Goal: Find contact information: Find contact information

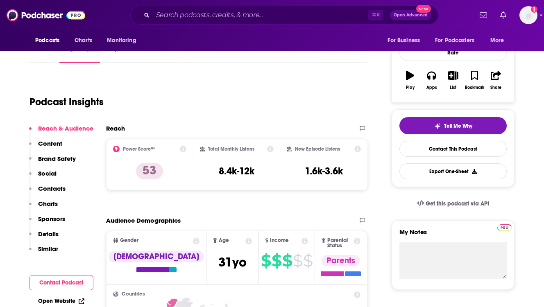
click at [220, 115] on div "Podcast Insights" at bounding box center [194, 97] width 331 height 42
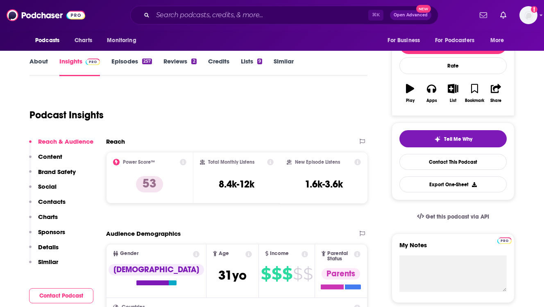
scroll to position [98, 0]
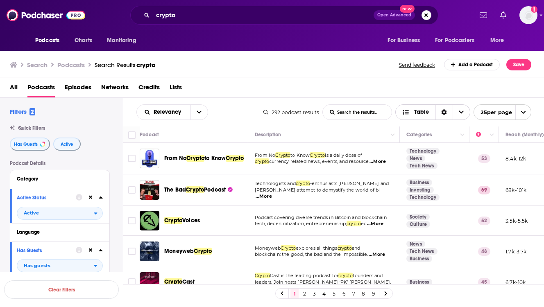
click at [445, 113] on icon "Sort Direction" at bounding box center [444, 113] width 5 height 6
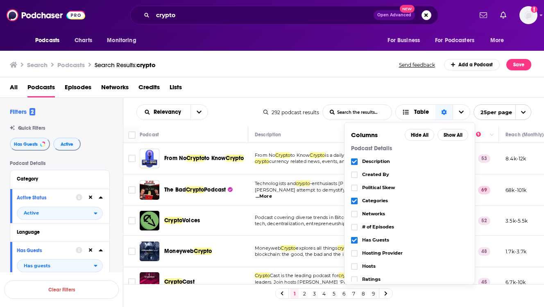
click at [405, 88] on div "All Podcasts Episodes Networks Credits Lists" at bounding box center [274, 89] width 528 height 17
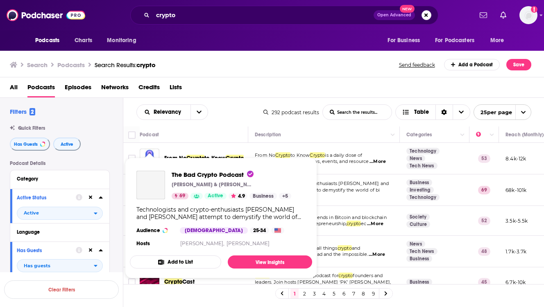
click at [152, 192] on div "Podcasts Charts Monitoring crypto Open Advanced New For Business For Podcasters…" at bounding box center [272, 153] width 544 height 307
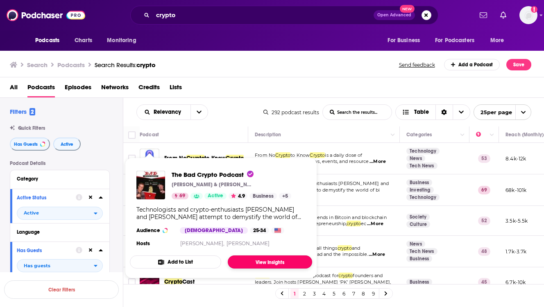
click at [269, 258] on link "View Insights" at bounding box center [270, 262] width 84 height 13
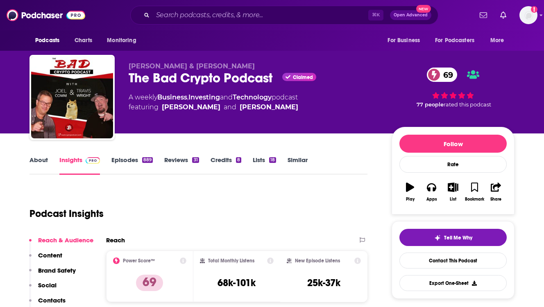
click at [238, 204] on div "Podcast Insights" at bounding box center [194, 209] width 331 height 42
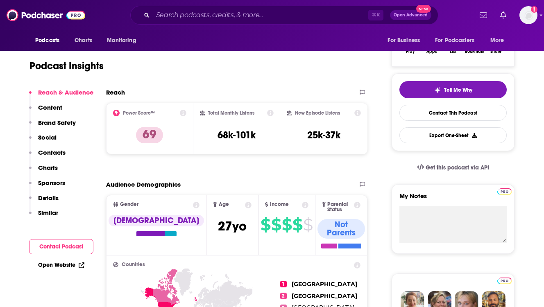
scroll to position [147, 0]
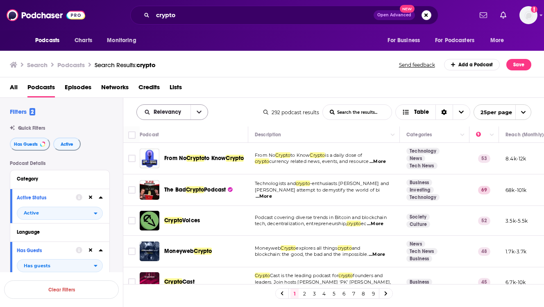
click at [198, 111] on icon "open menu" at bounding box center [199, 112] width 5 height 6
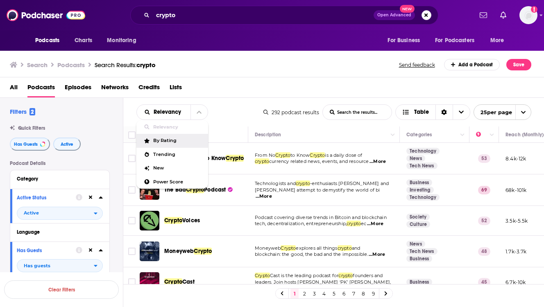
click at [169, 141] on span "By Rating" at bounding box center [177, 140] width 48 height 5
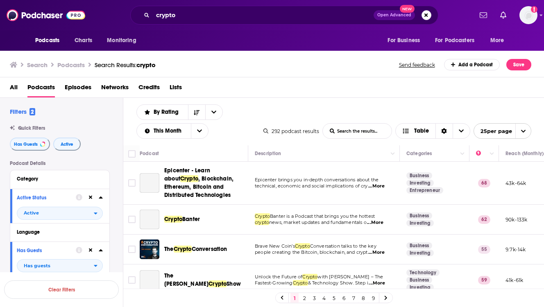
click at [276, 108] on div "By Rating List Search Input Search the results... This Month Table 292 podcast …" at bounding box center [333, 122] width 421 height 48
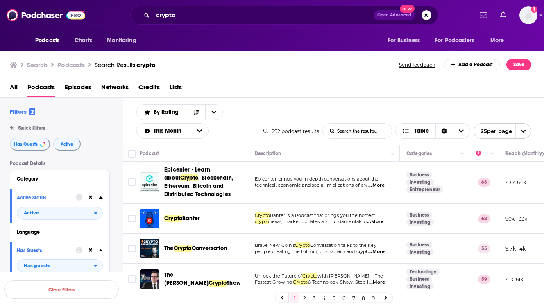
drag, startPoint x: 347, startPoint y: 206, endPoint x: 340, endPoint y: 287, distance: 81.4
click at [340, 295] on div "Podcast Description Categories Reach (Monthly) Reach (Episode) Top Country Epic…" at bounding box center [333, 233] width 421 height 176
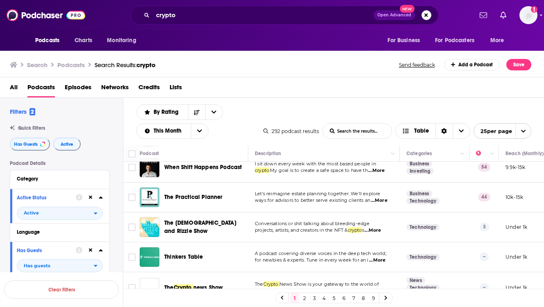
scroll to position [641, 0]
click at [522, 130] on icon "open menu" at bounding box center [523, 131] width 5 height 5
click at [500, 177] on button "100 per page" at bounding box center [502, 172] width 57 height 13
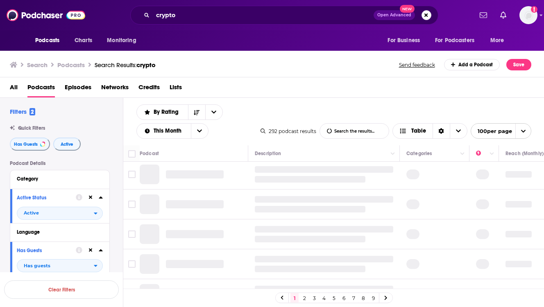
scroll to position [0, 0]
click at [345, 99] on div "By Rating List Search Input Search the results... This Month Table 292 podcast …" at bounding box center [333, 122] width 421 height 48
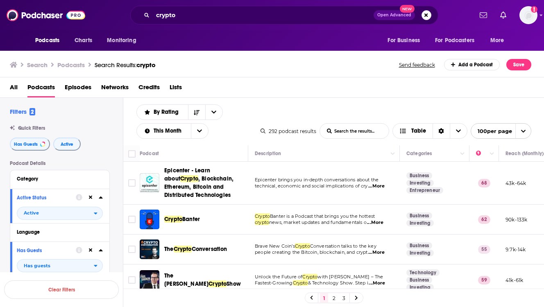
click at [399, 165] on td "Epicenter brings you in-depth conversations about the technical, economic and s…" at bounding box center [324, 183] width 152 height 43
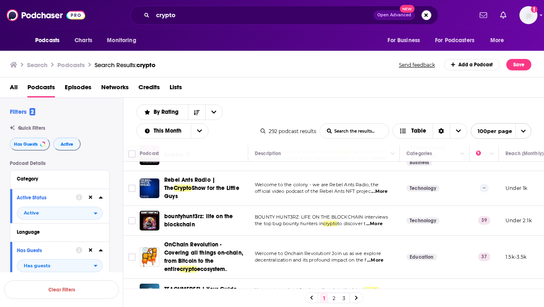
scroll to position [836, 0]
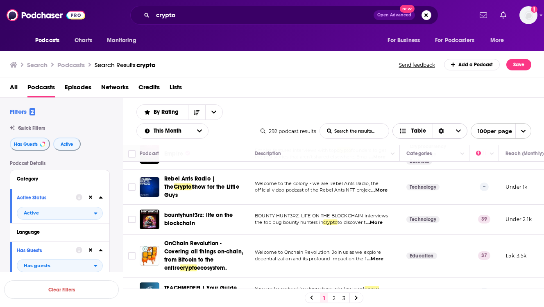
click at [458, 129] on icon "Choose View" at bounding box center [458, 131] width 5 height 6
click at [439, 131] on icon "Sort Direction" at bounding box center [441, 132] width 5 height 6
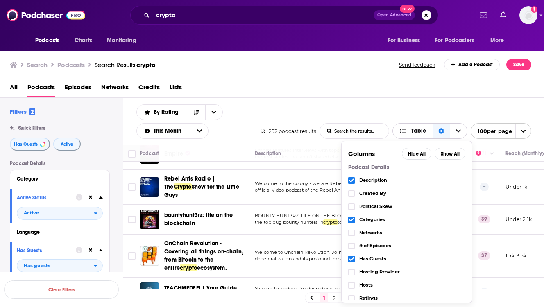
click at [439, 131] on icon "Sort Direction" at bounding box center [440, 132] width 5 height 6
click at [444, 111] on div "By Rating List Search Input Search the results... This Month Table 292 podcast …" at bounding box center [333, 122] width 421 height 48
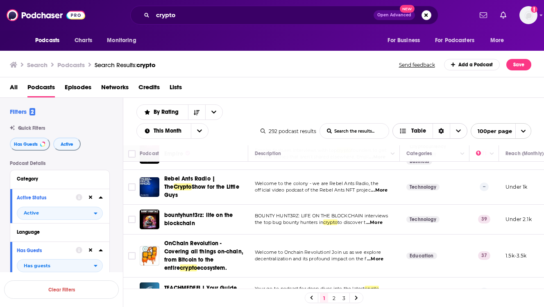
click at [439, 129] on icon "Sort Direction" at bounding box center [441, 131] width 6 height 6
click at [420, 101] on div "By Rating List Search Input Search the results... This Month Table 292 podcast …" at bounding box center [333, 122] width 421 height 48
click at [197, 128] on button "open menu" at bounding box center [199, 131] width 17 height 15
click at [161, 173] on span "This Year" at bounding box center [172, 173] width 59 height 5
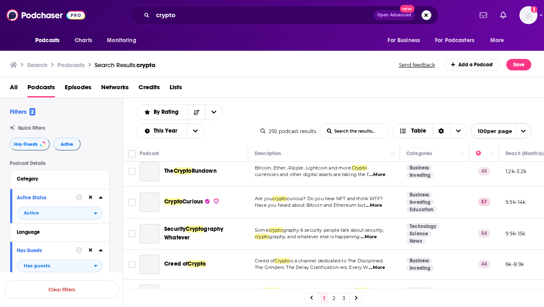
scroll to position [836, 0]
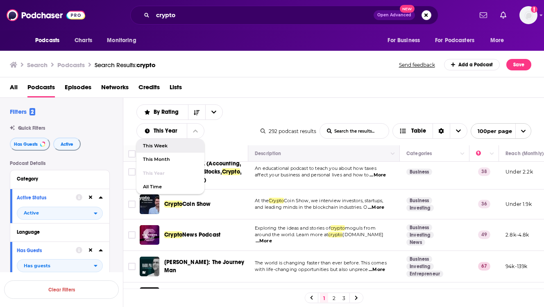
click at [399, 150] on th "Description" at bounding box center [324, 153] width 152 height 16
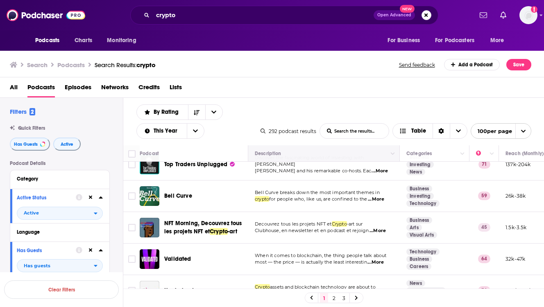
scroll to position [1098, 0]
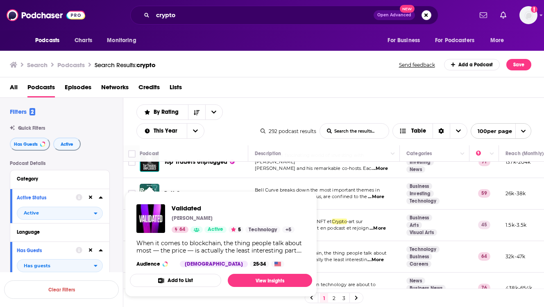
click at [153, 248] on div "When it comes to blockchain, the thing people talk about most — the price — is …" at bounding box center [220, 247] width 169 height 15
click at [259, 283] on link "View Insights" at bounding box center [270, 280] width 84 height 13
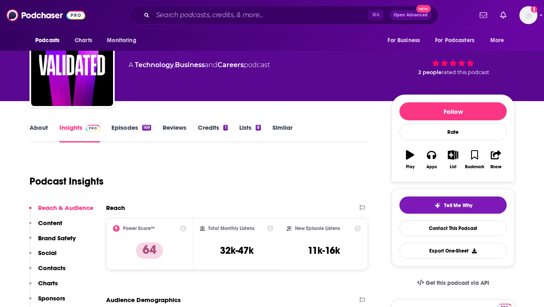
scroll to position [49, 0]
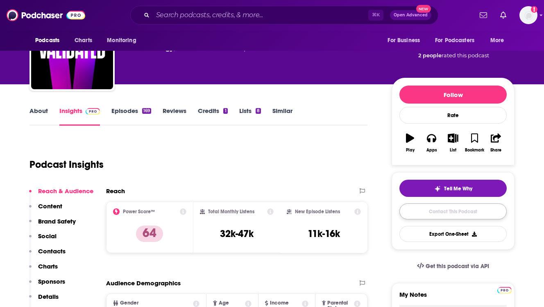
click at [451, 210] on link "Contact This Podcast" at bounding box center [452, 212] width 107 height 16
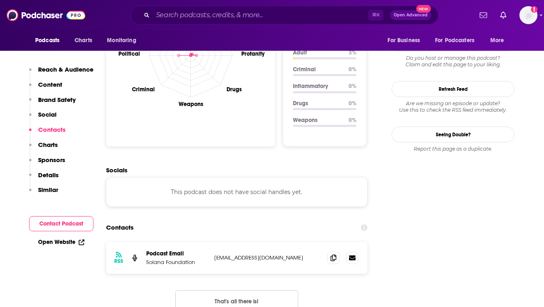
scroll to position [791, 0]
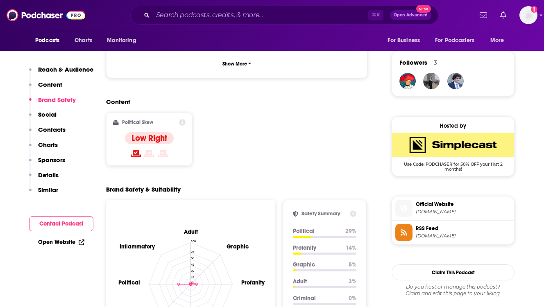
scroll to position [578, 0]
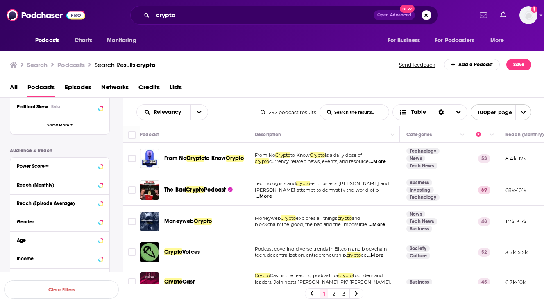
scroll to position [213, 0]
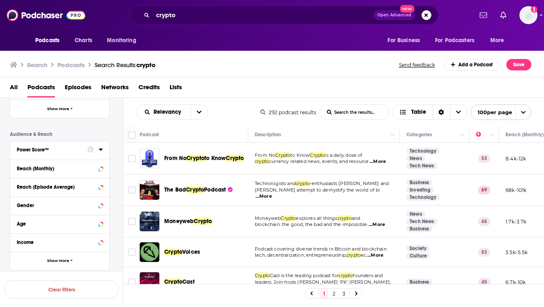
click at [100, 150] on icon at bounding box center [101, 149] width 4 height 7
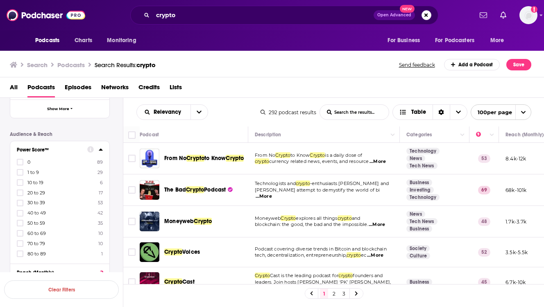
click at [115, 146] on div "Podcast Details Category Active Status Active Language Has Guests Has guests Br…" at bounding box center [66, 161] width 113 height 427
click at [21, 214] on icon at bounding box center [20, 213] width 5 height 5
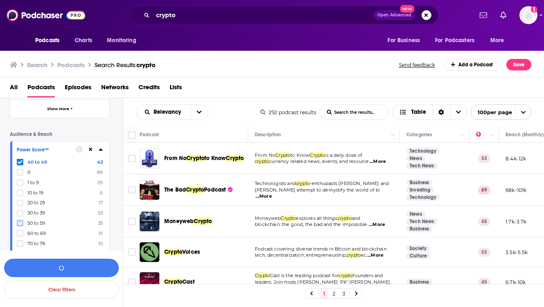
click at [21, 222] on icon at bounding box center [20, 223] width 5 height 5
click at [20, 233] on icon at bounding box center [20, 233] width 5 height 5
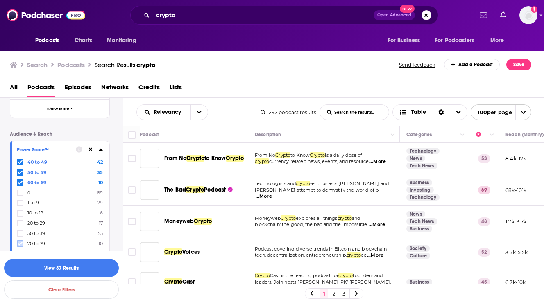
click at [19, 240] on label at bounding box center [20, 243] width 7 height 7
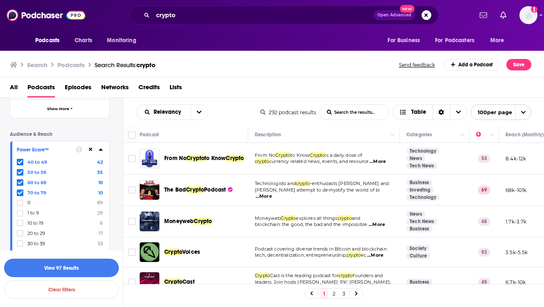
click at [66, 267] on button "View 97 Results" at bounding box center [61, 268] width 115 height 18
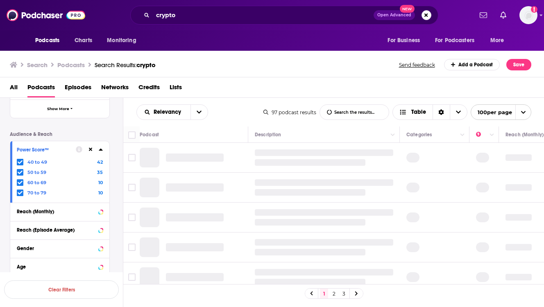
click at [242, 113] on div "Relevancy List Search Input Search the results... Table" at bounding box center [199, 112] width 127 height 16
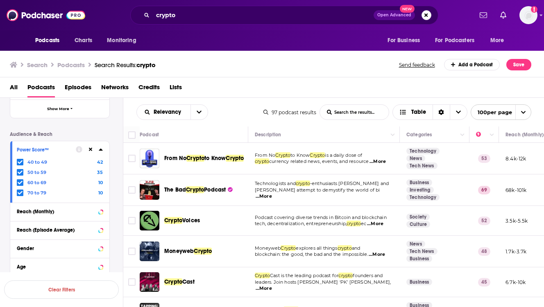
click at [398, 148] on td "From No Crypto to Know Crypto is a daily dose of crypto currency related news, …" at bounding box center [324, 159] width 152 height 32
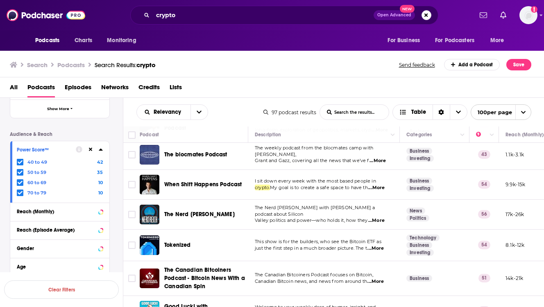
scroll to position [1720, 0]
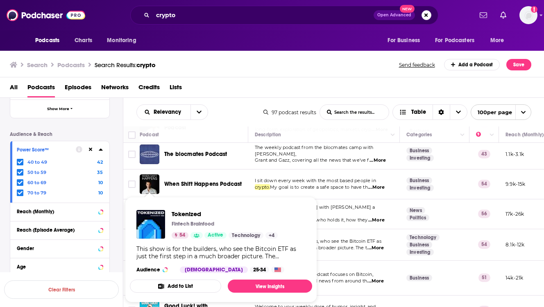
click at [152, 242] on div "Tokenized Fintech Brainfood 54 Active Technology + 4 This show is for the build…" at bounding box center [221, 242] width 182 height 76
click at [252, 284] on link "View Insights" at bounding box center [270, 286] width 84 height 13
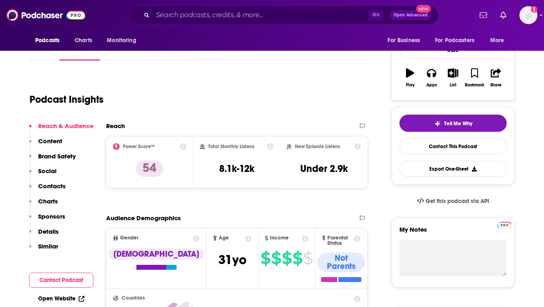
scroll to position [131, 0]
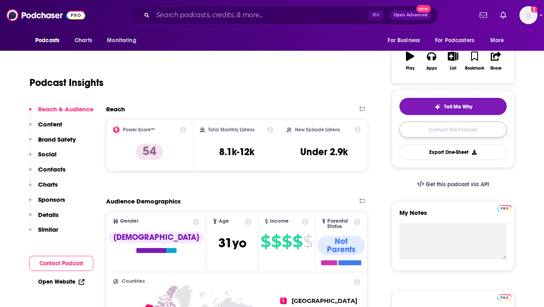
click at [428, 126] on link "Contact This Podcast" at bounding box center [452, 130] width 107 height 16
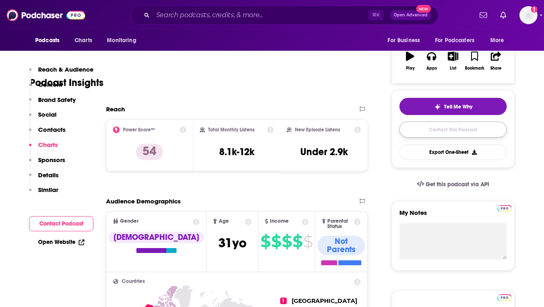
scroll to position [850, 0]
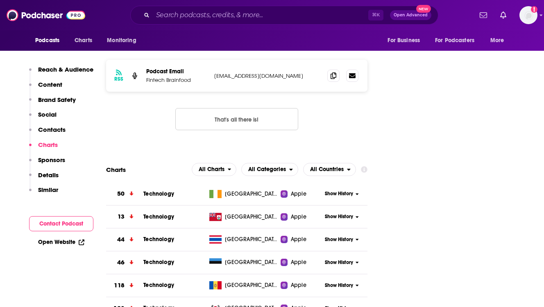
click at [336, 95] on div "RSS Podcast Email Fintech Brainfood [EMAIL_ADDRESS][DOMAIN_NAME] [EMAIL_ADDRESS…" at bounding box center [236, 102] width 261 height 84
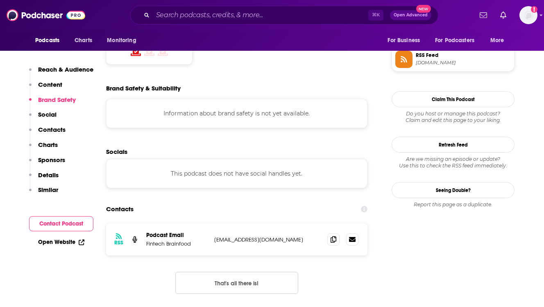
scroll to position [688, 0]
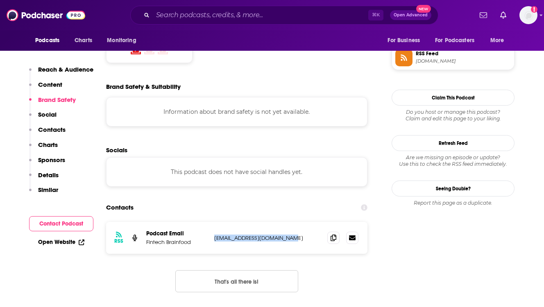
drag, startPoint x: 294, startPoint y: 199, endPoint x: 213, endPoint y: 202, distance: 81.2
click at [213, 222] on div "RSS Podcast Email Fintech Brainfood [EMAIL_ADDRESS][DOMAIN_NAME] [EMAIL_ADDRESS…" at bounding box center [236, 238] width 261 height 32
copy p "[EMAIL_ADDRESS][DOMAIN_NAME]"
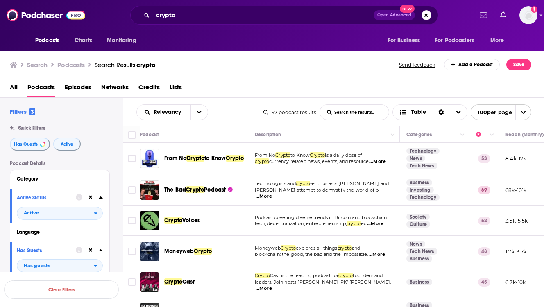
click at [399, 160] on td "From No Crypto to Know Crypto is a daily dose of crypto currency related news, …" at bounding box center [324, 159] width 152 height 32
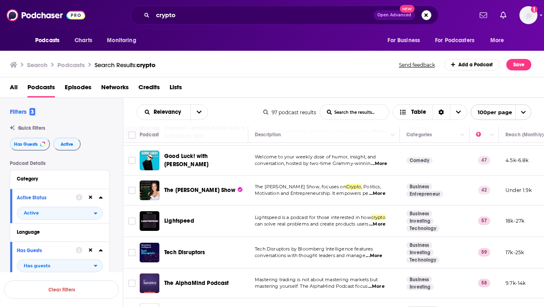
scroll to position [1877, 0]
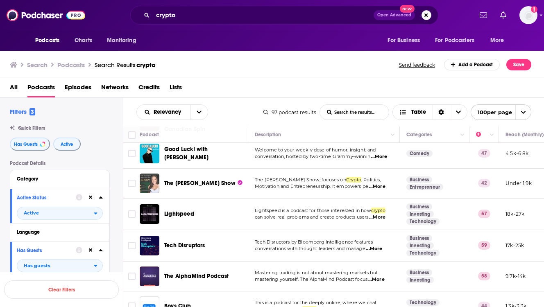
click at [145, 179] on img "The Layah Heilpern Show" at bounding box center [150, 184] width 20 height 20
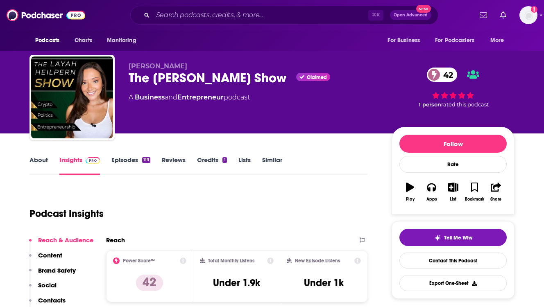
click at [200, 189] on div "Podcast Insights" at bounding box center [194, 209] width 331 height 42
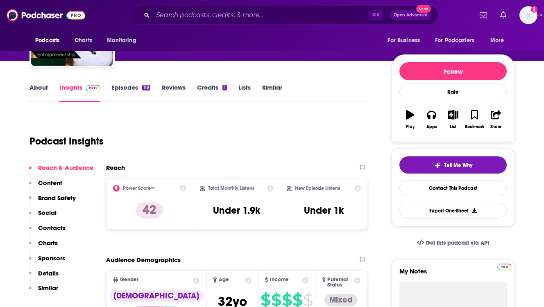
scroll to position [82, 0]
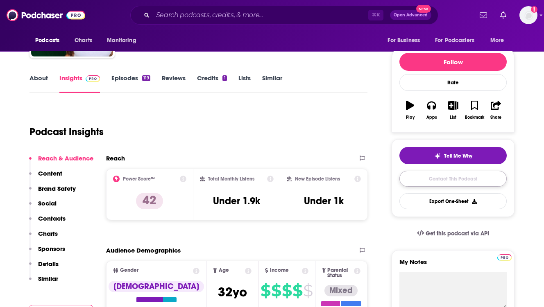
click at [434, 175] on link "Contact This Podcast" at bounding box center [452, 179] width 107 height 16
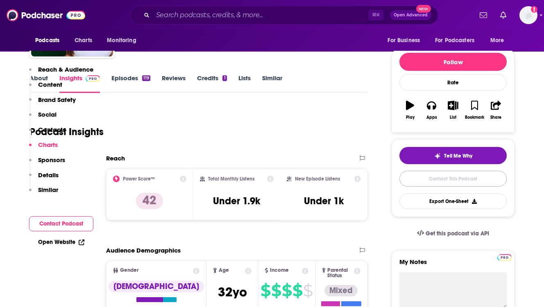
scroll to position [921, 0]
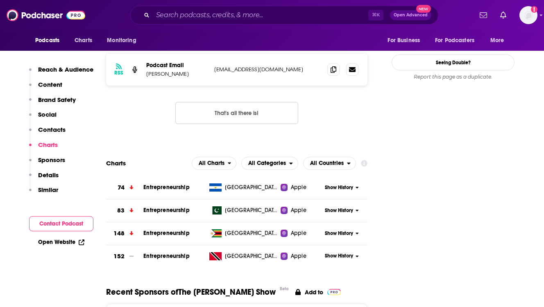
click at [151, 104] on div "RSS Podcast Email [PERSON_NAME] [EMAIL_ADDRESS][DOMAIN_NAME] [EMAIL_ADDRESS][DO…" at bounding box center [236, 96] width 261 height 84
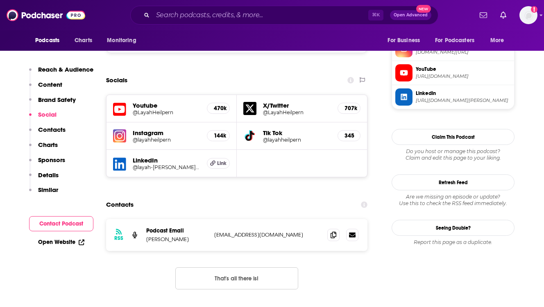
scroll to position [758, 0]
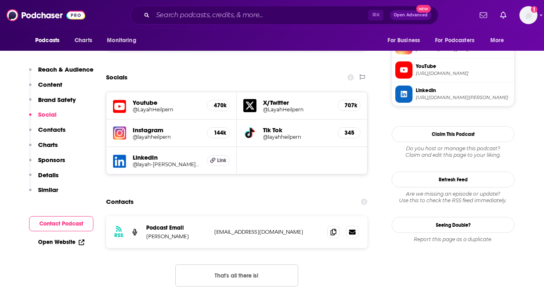
drag, startPoint x: 187, startPoint y: 206, endPoint x: 145, endPoint y: 205, distance: 41.4
click at [145, 216] on div "RSS Podcast Email [PERSON_NAME] [EMAIL_ADDRESS][DOMAIN_NAME] [EMAIL_ADDRESS][DO…" at bounding box center [236, 232] width 261 height 32
copy p "[PERSON_NAME]"
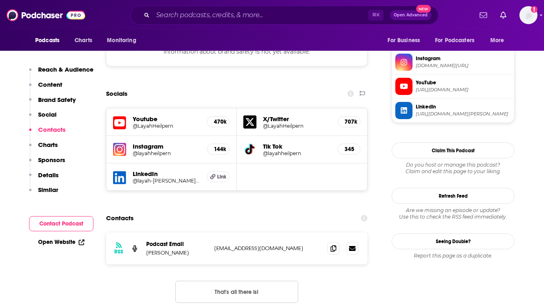
scroll to position [725, 0]
